Goal: Complete application form: Complete application form

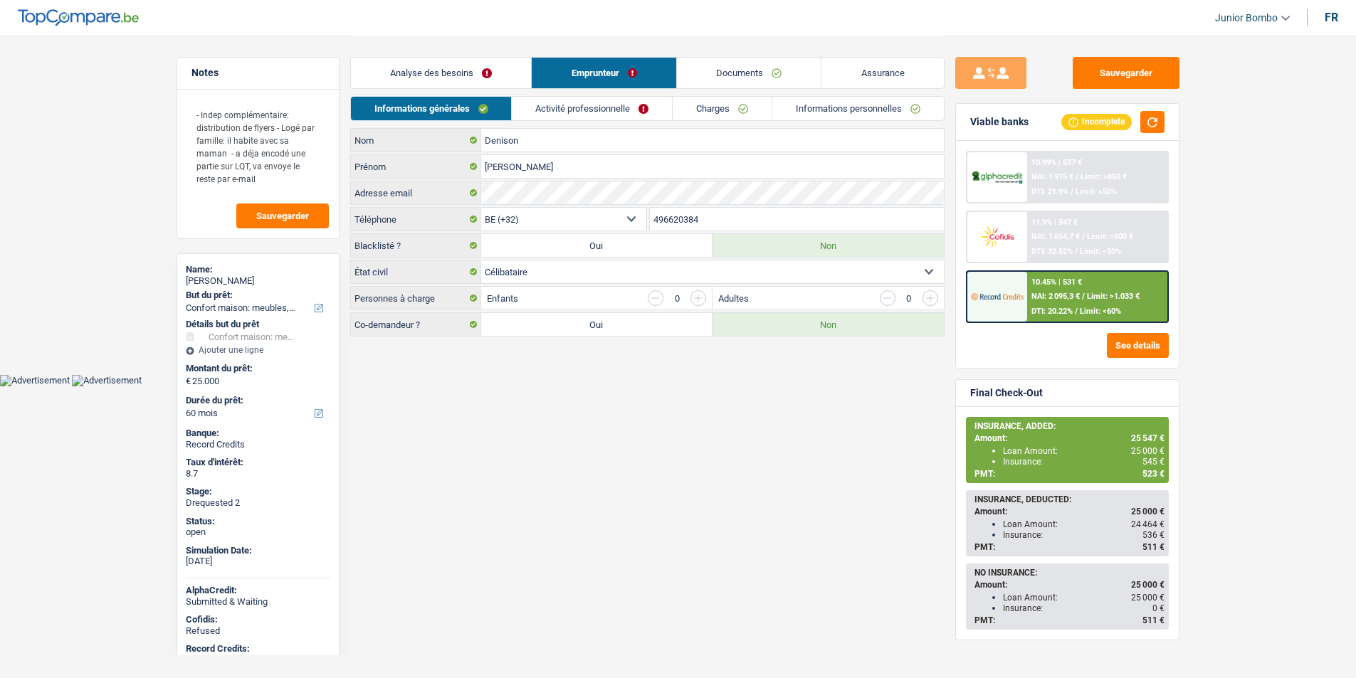
select select "household"
select select "60"
select select "32"
select select "single"
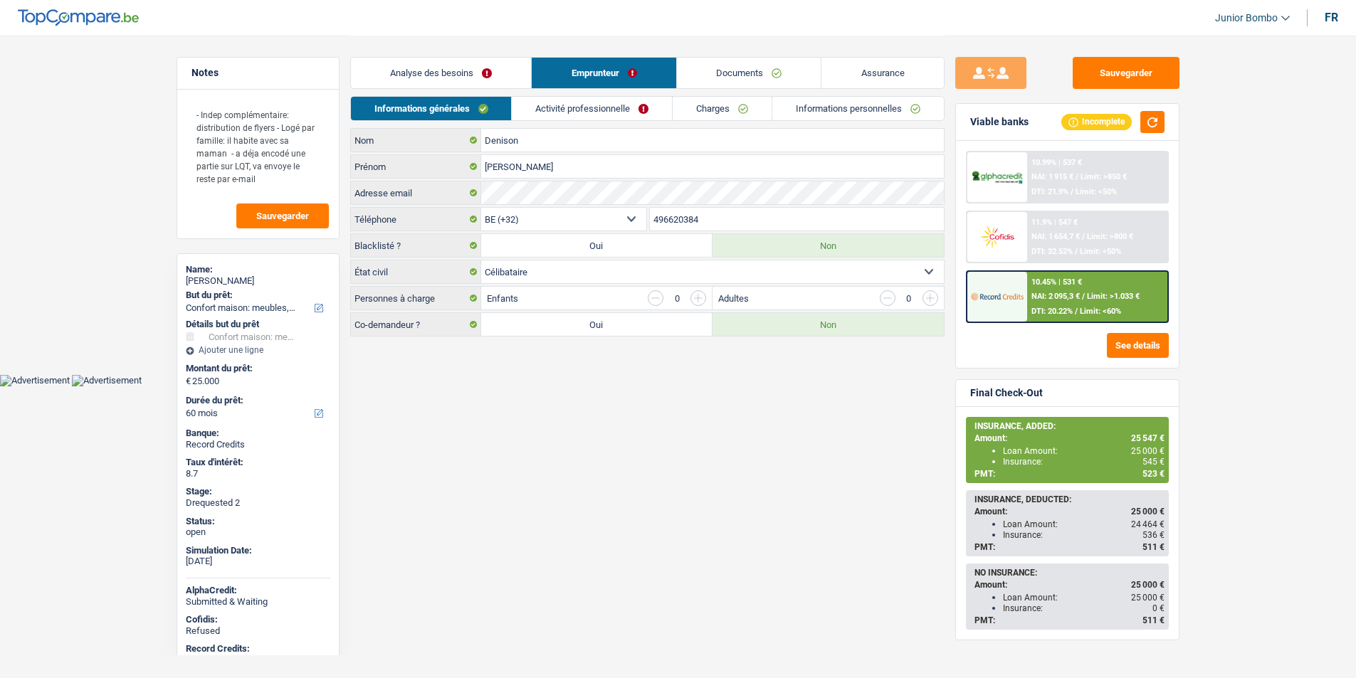
select select "liveWithParents"
select select "BE"
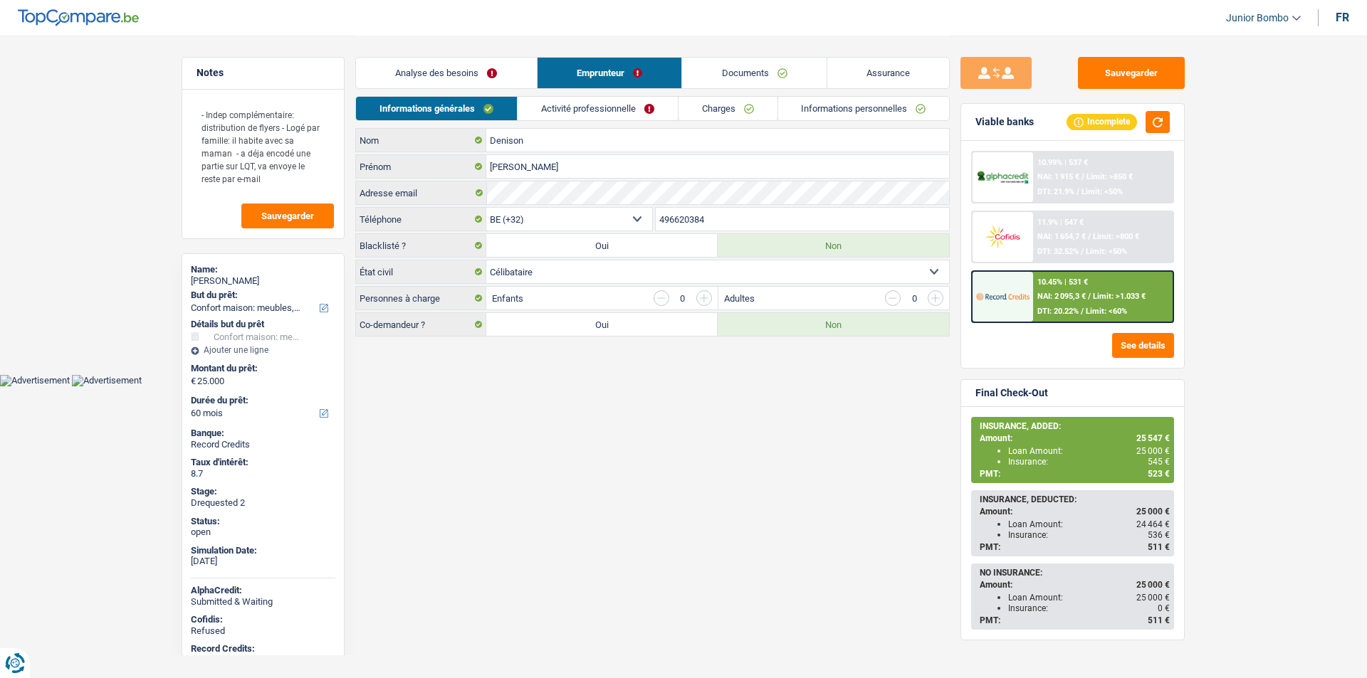
click at [578, 104] on link "Activité professionnelle" at bounding box center [598, 108] width 160 height 23
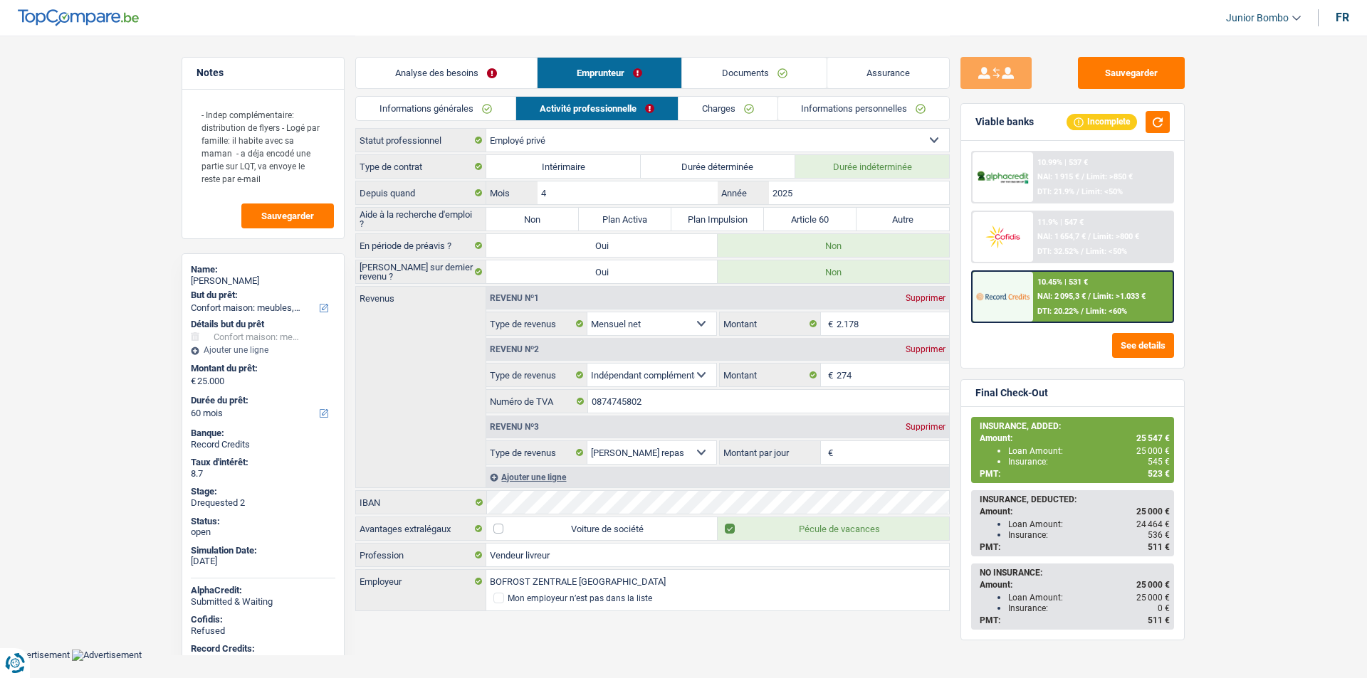
click at [697, 103] on link "Charges" at bounding box center [727, 108] width 99 height 23
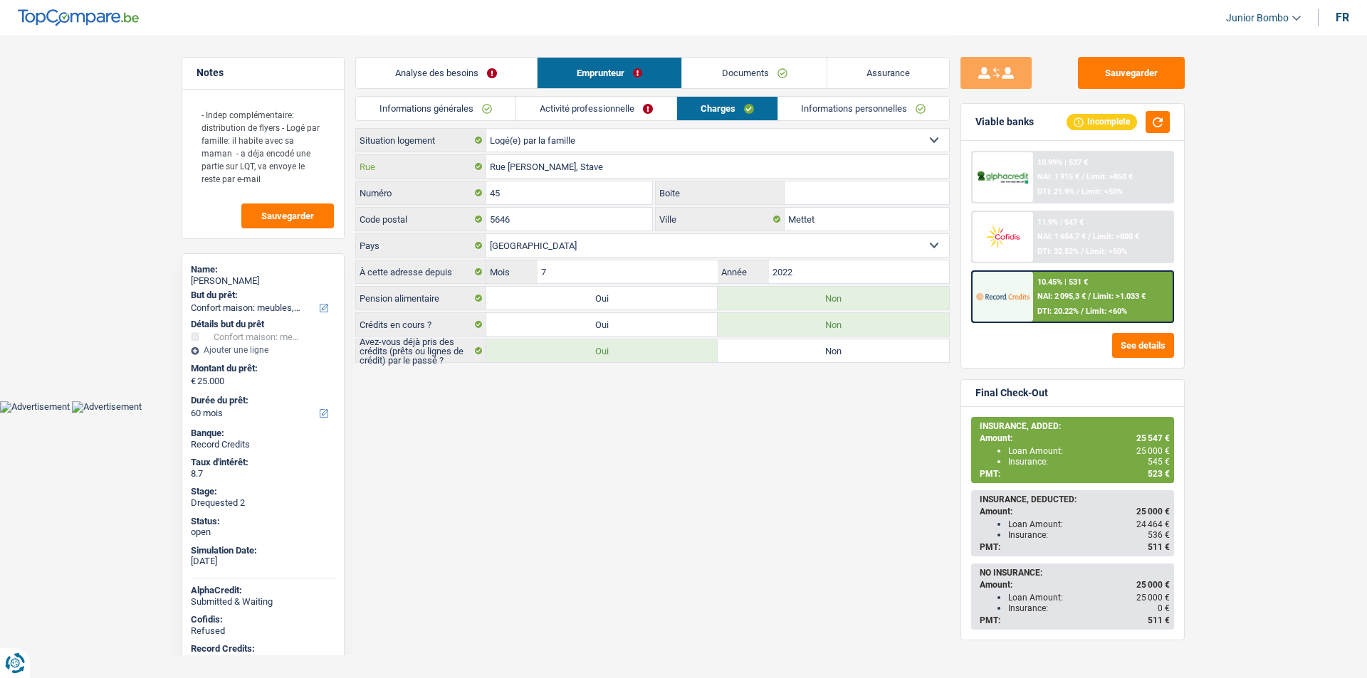
drag, startPoint x: 607, startPoint y: 164, endPoint x: 463, endPoint y: 162, distance: 144.5
click at [463, 162] on div "[GEOGRAPHIC_DATA][PERSON_NAME]" at bounding box center [652, 166] width 593 height 23
click at [602, 106] on link "Activité professionnelle" at bounding box center [596, 108] width 160 height 23
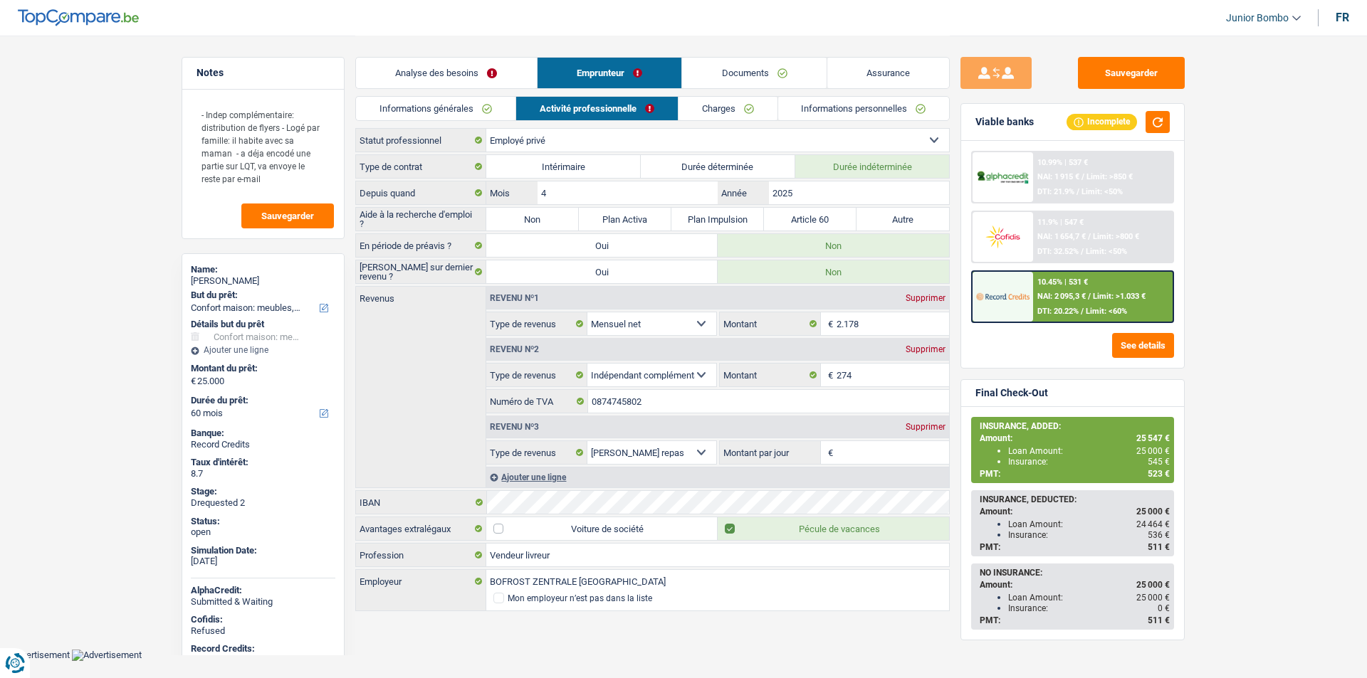
click at [445, 107] on link "Informations générales" at bounding box center [435, 108] width 159 height 23
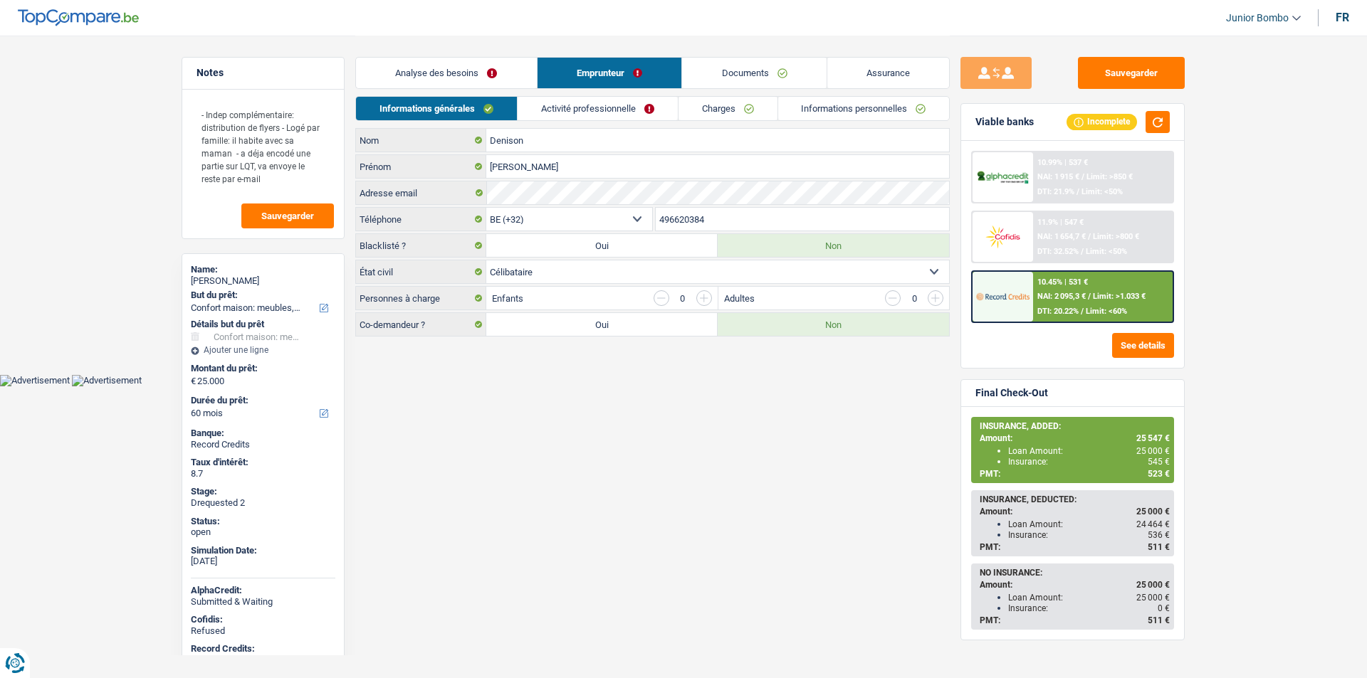
click at [723, 117] on link "Charges" at bounding box center [727, 108] width 99 height 23
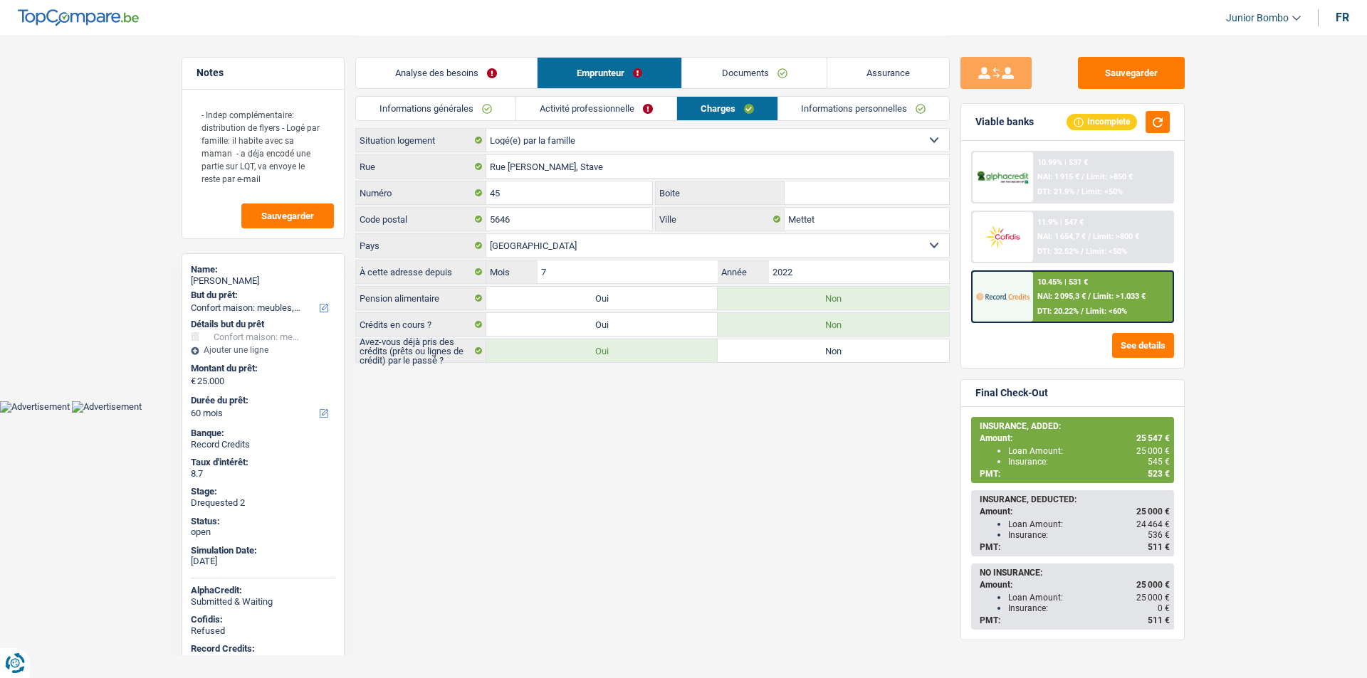
click at [564, 110] on link "Activité professionnelle" at bounding box center [596, 108] width 160 height 23
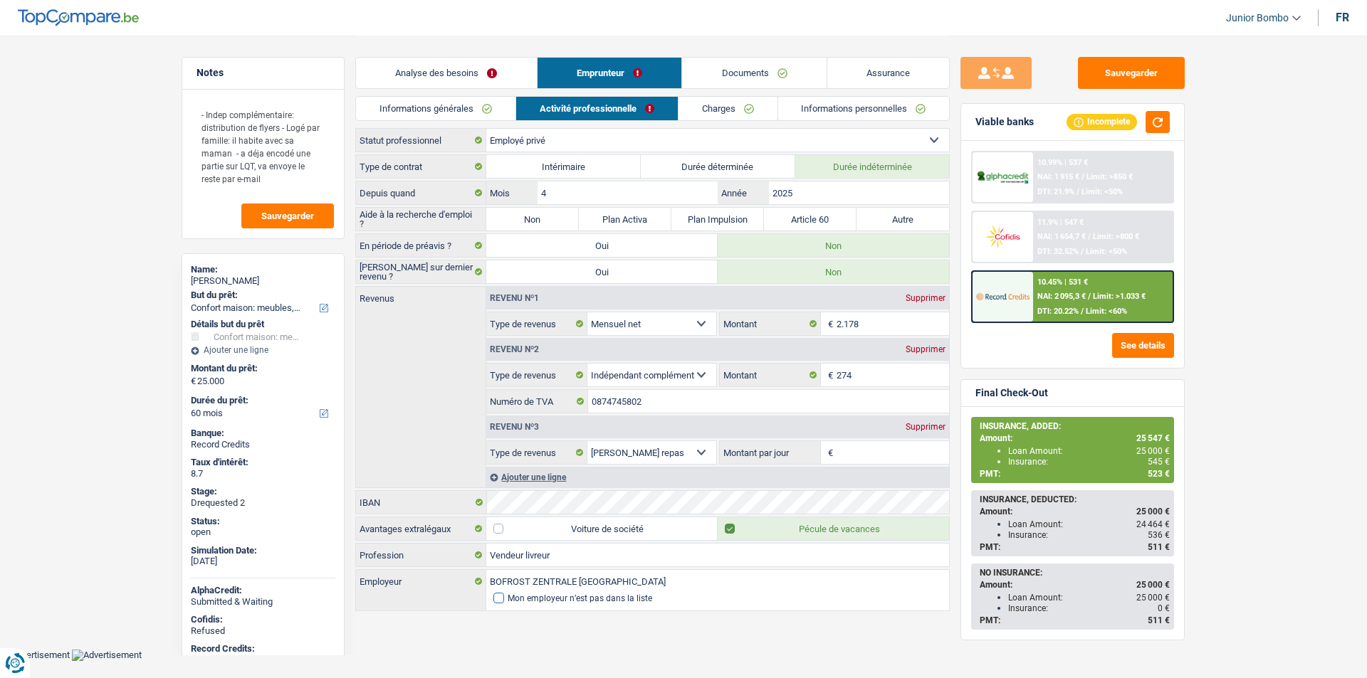
click at [503, 599] on span at bounding box center [498, 598] width 11 height 11
click at [493, 599] on input "Mon employeur n’est pas dans la liste" at bounding box center [493, 599] width 0 height 0
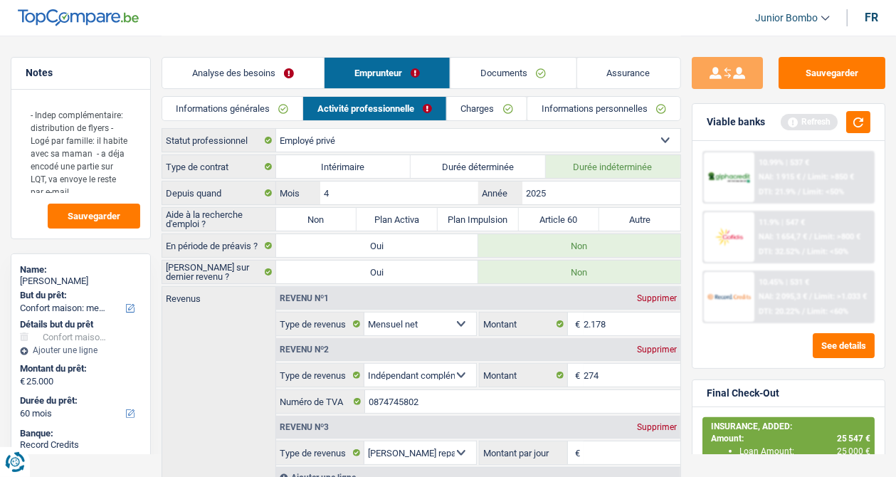
click at [504, 68] on link "Documents" at bounding box center [513, 73] width 125 height 31
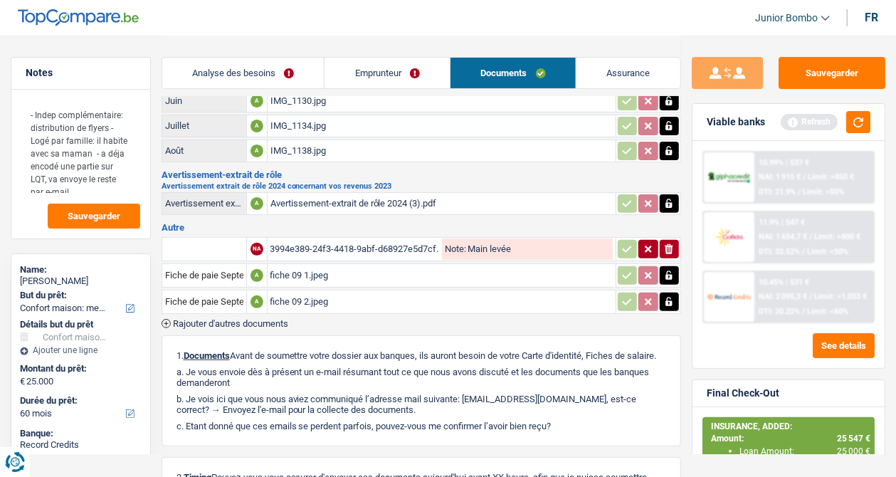
scroll to position [135, 0]
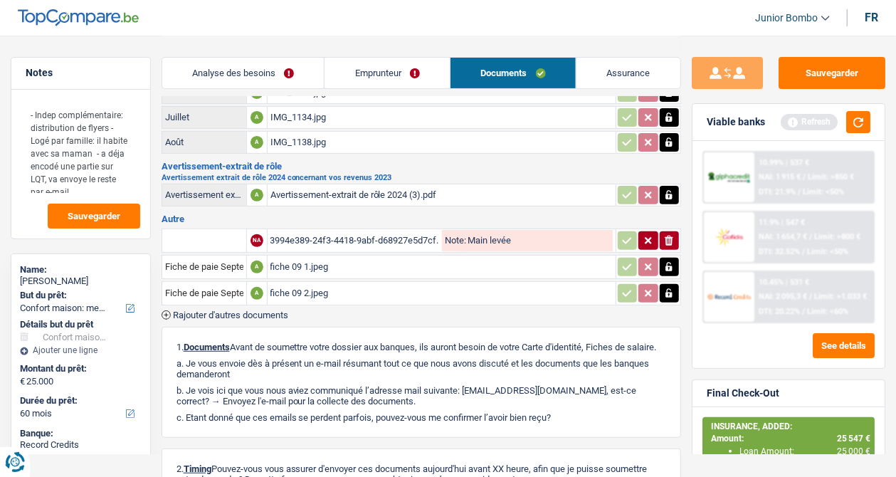
click at [298, 258] on div "fiche 09 1.jpeg" at bounding box center [442, 266] width 342 height 21
click at [293, 283] on div "fiche 09 2.jpeg" at bounding box center [442, 293] width 342 height 21
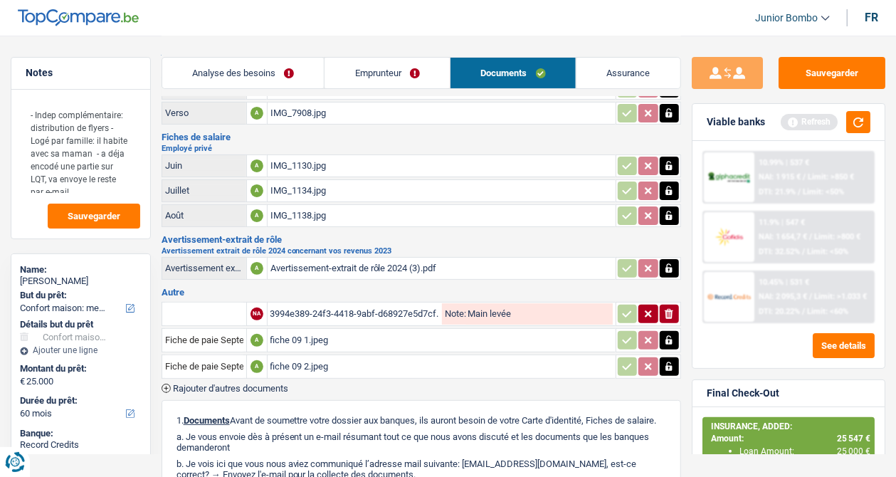
scroll to position [17, 0]
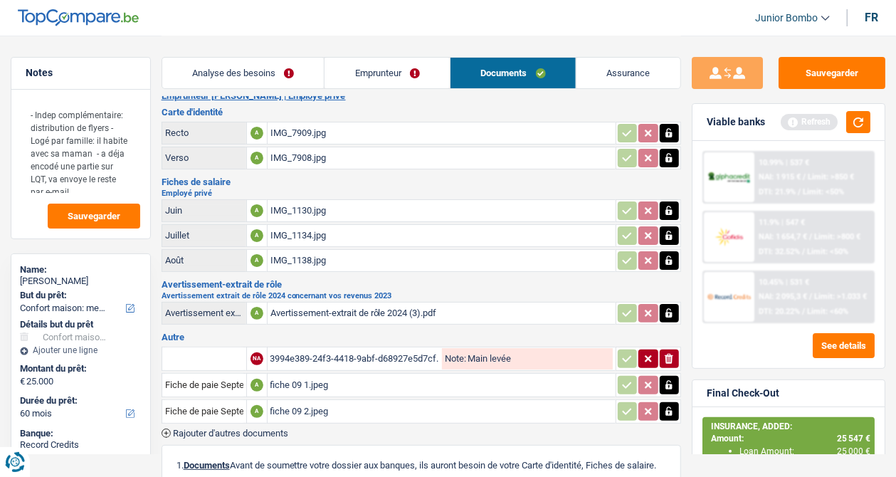
click at [300, 209] on div "IMG_1130.jpg" at bounding box center [442, 210] width 342 height 21
click at [302, 233] on div "IMG_1134.jpg" at bounding box center [442, 235] width 342 height 21
click at [305, 255] on div "IMG_1138.jpg" at bounding box center [442, 260] width 342 height 21
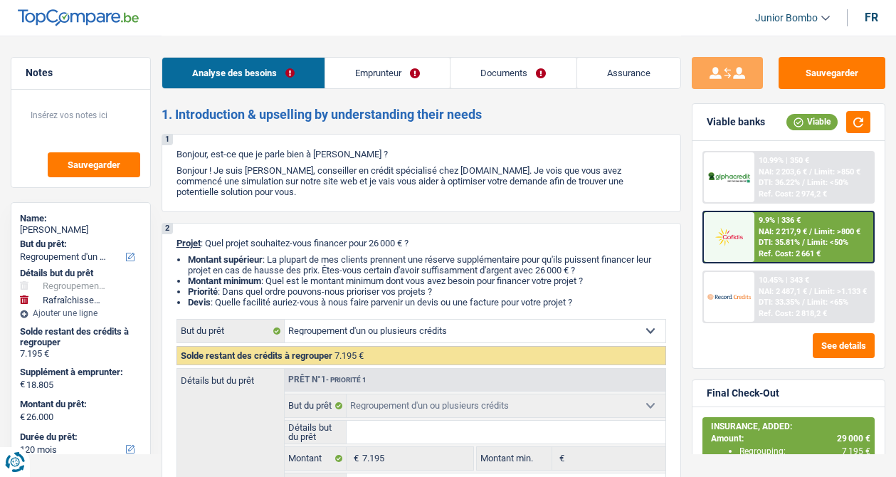
select select "refinancing"
select select "houseOrGarden"
select select "120"
select select "refinancing"
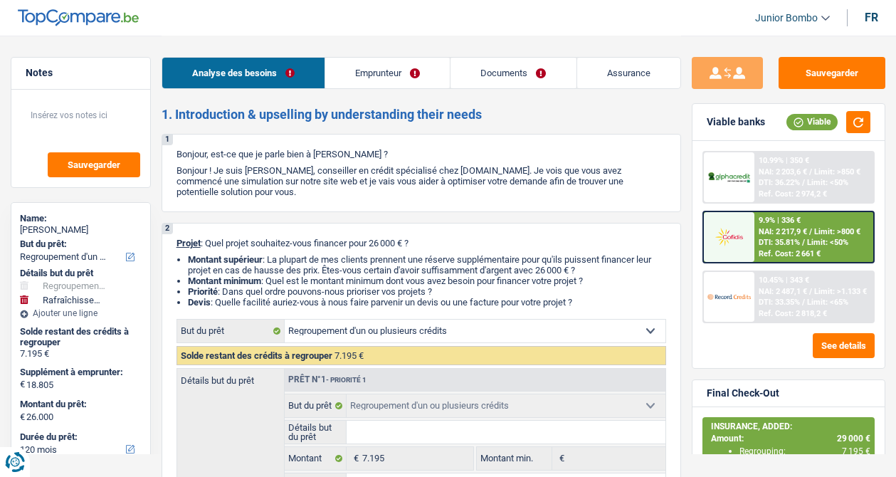
select select "refinancing"
select select "houseOrGarden"
select select "false"
select select "120"
select select "publicEmployee"
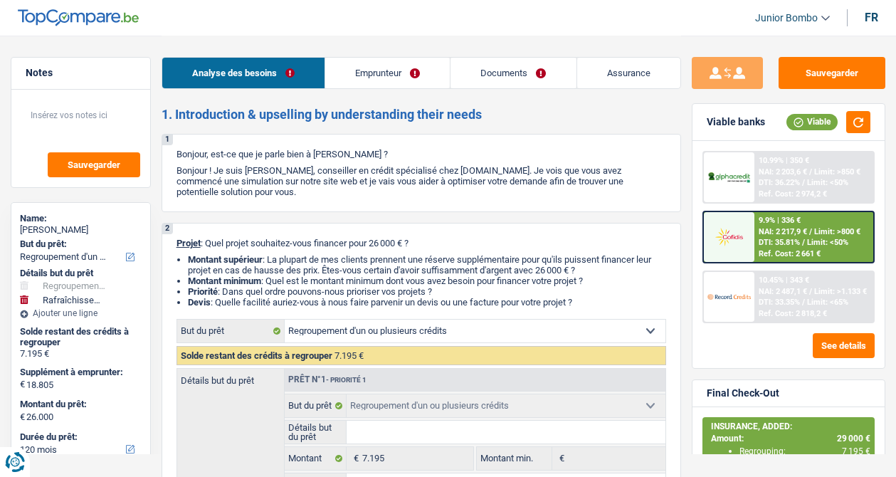
select select "netSalary"
select select "familyAllowances"
select select "mealVouchers"
select select "rents"
select select "personalSale"
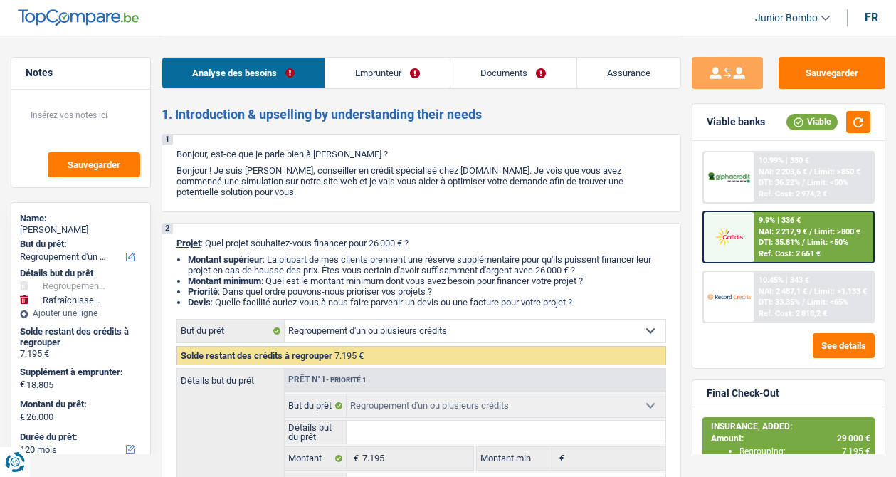
select select "48"
select select "cardOrCredit"
select select "refinancing"
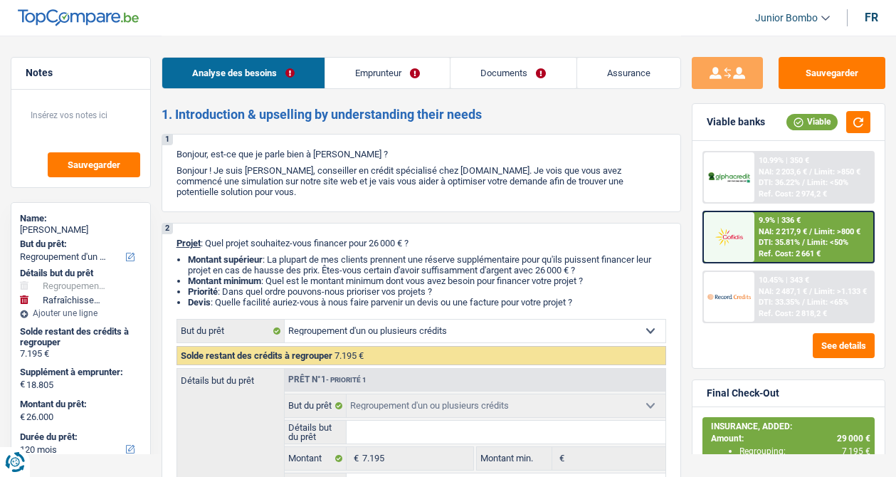
select select "houseOrGarden"
select select "false"
select select "120"
click at [381, 66] on link "Emprunteur" at bounding box center [387, 73] width 125 height 31
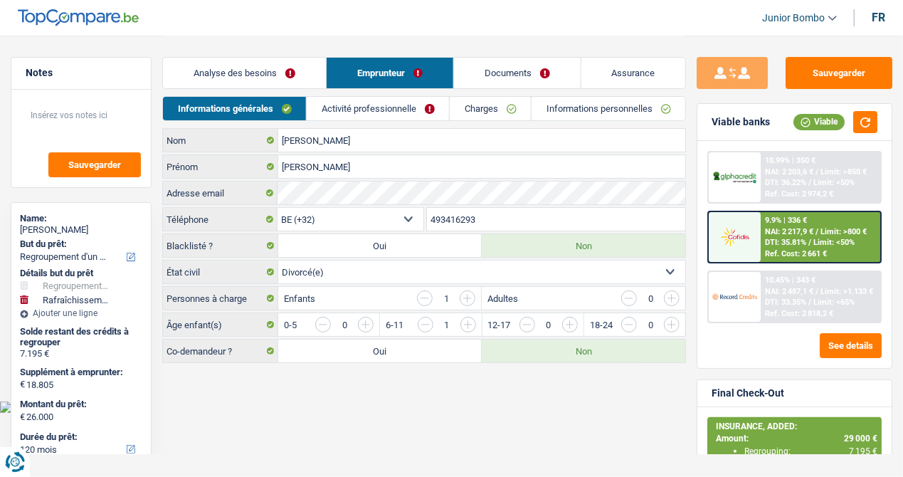
click at [389, 104] on link "Activité professionnelle" at bounding box center [378, 108] width 142 height 23
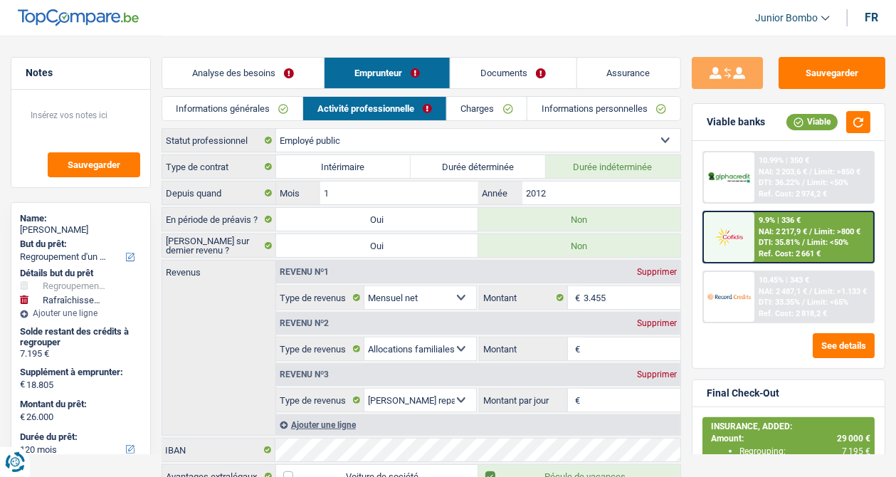
click at [475, 103] on link "Charges" at bounding box center [487, 108] width 80 height 23
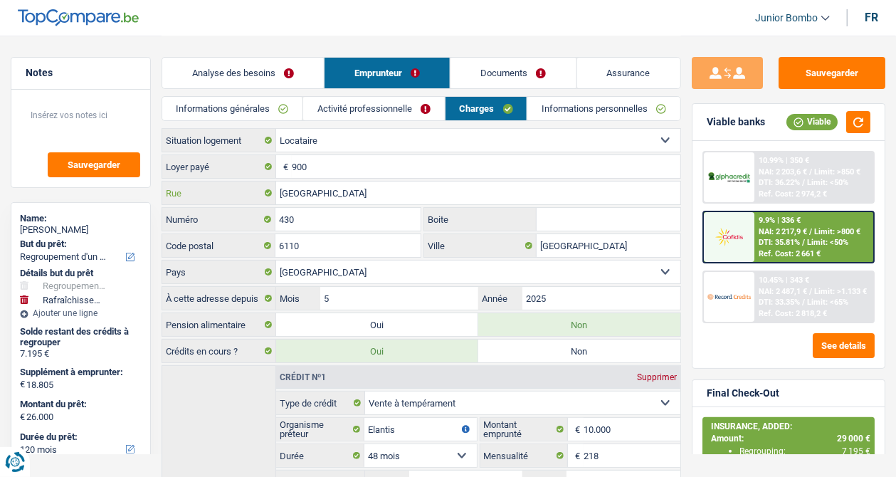
click at [348, 198] on input "Rue de Gozee" at bounding box center [478, 193] width 404 height 23
click at [74, 228] on div "Valérie Daniel-Cayssials" at bounding box center [81, 229] width 122 height 11
